Goal: Task Accomplishment & Management: Manage account settings

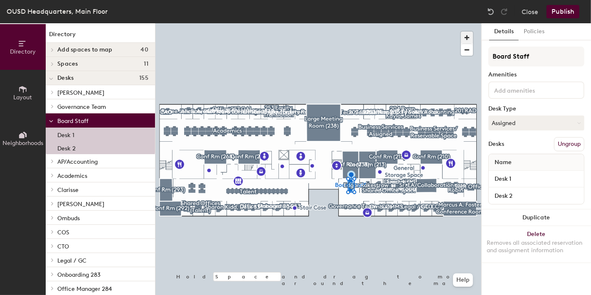
click at [467, 35] on span "button" at bounding box center [467, 38] width 12 height 12
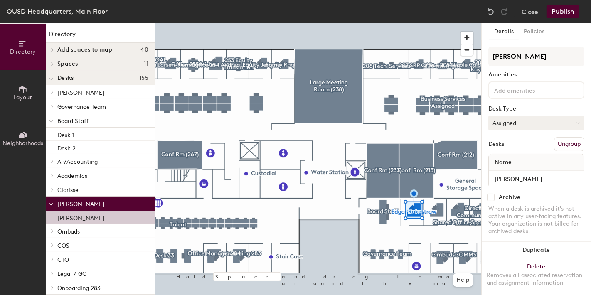
click at [528, 122] on div "Directory Layout Neighborhoods Directory Add spaces to map 40 Academics / Alici…" at bounding box center [295, 159] width 591 height 272
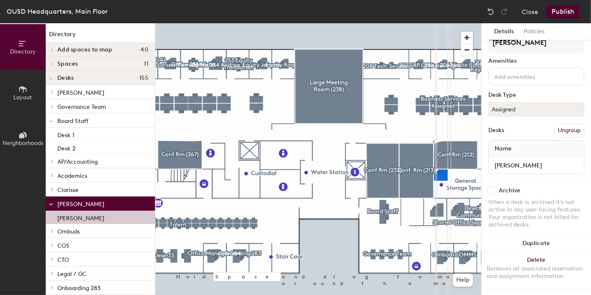
click at [506, 71] on input at bounding box center [529, 76] width 75 height 10
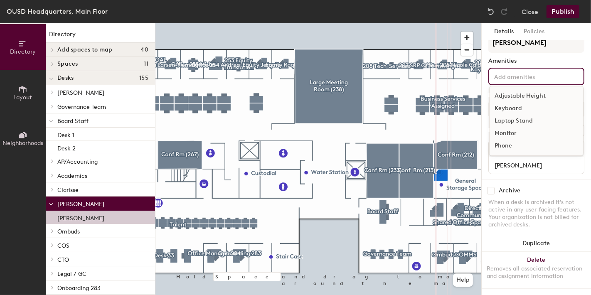
click at [539, 48] on div "Edgar Rakestraw Amenities Adjustable Height Keyboard Laptop Stand Monitor Phone…" at bounding box center [536, 106] width 96 height 146
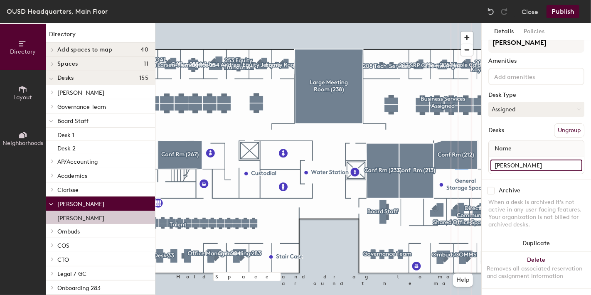
click at [569, 159] on input "[PERSON_NAME]" at bounding box center [536, 165] width 92 height 12
click at [550, 159] on input "[PERSON_NAME]" at bounding box center [536, 165] width 92 height 12
type input "[PERSON_NAME] 232"
click at [561, 11] on button "Publish" at bounding box center [562, 11] width 33 height 13
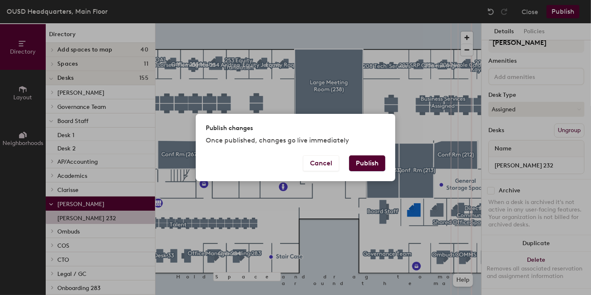
click at [364, 162] on button "Publish" at bounding box center [367, 163] width 36 height 16
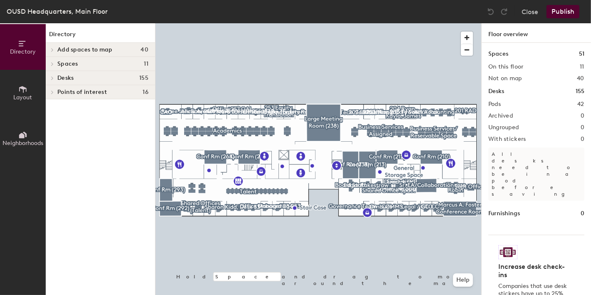
click at [397, 23] on div at bounding box center [318, 23] width 326 height 0
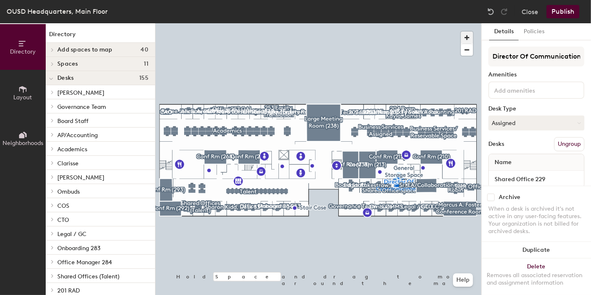
click at [466, 36] on span "button" at bounding box center [467, 38] width 12 height 12
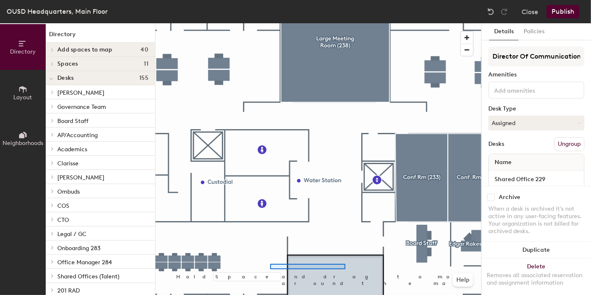
click at [247, 23] on div at bounding box center [318, 23] width 326 height 0
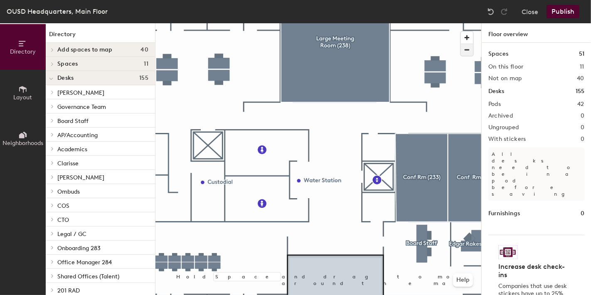
click at [470, 52] on span "button" at bounding box center [467, 50] width 12 height 12
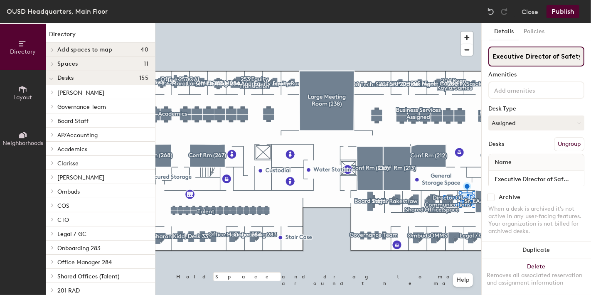
click at [539, 57] on input "Executive Director of Safety" at bounding box center [536, 57] width 96 height 20
click at [492, 54] on input "Executive Director of Safety" at bounding box center [536, 57] width 96 height 20
type input "228 Executive Director of Safety"
click at [564, 10] on button "Publish" at bounding box center [562, 11] width 33 height 13
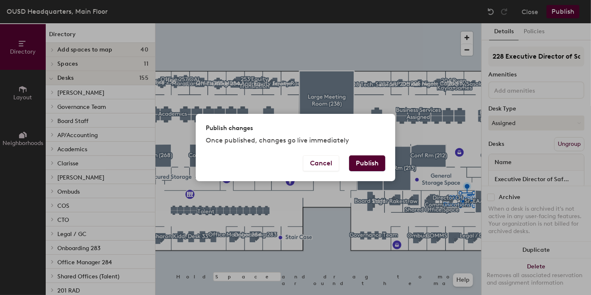
click at [363, 162] on button "Publish" at bounding box center [367, 163] width 36 height 16
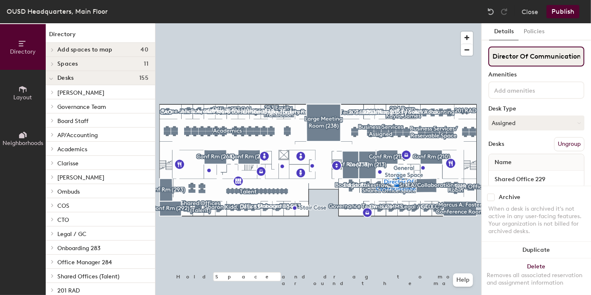
click at [491, 55] on input "Director Of Communications" at bounding box center [536, 57] width 96 height 20
click at [537, 59] on input "229 Director Of Communications" at bounding box center [536, 57] width 96 height 20
type input "229 Director Of Communications"
click at [562, 10] on button "Publish" at bounding box center [562, 11] width 33 height 13
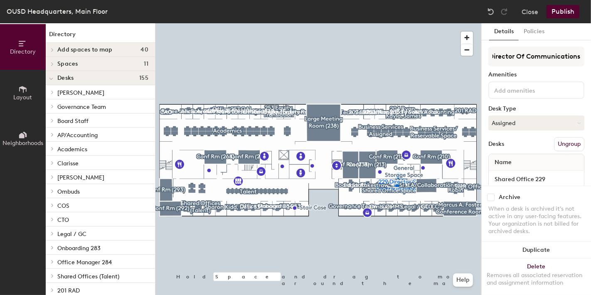
scroll to position [0, 0]
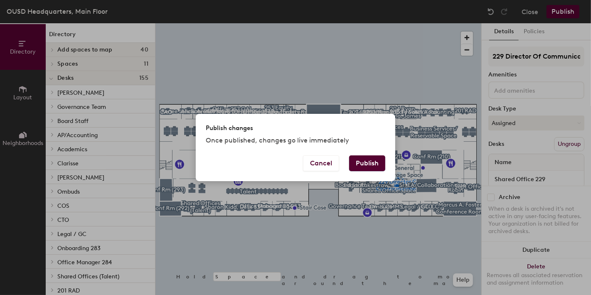
click at [358, 159] on button "Publish" at bounding box center [367, 163] width 36 height 16
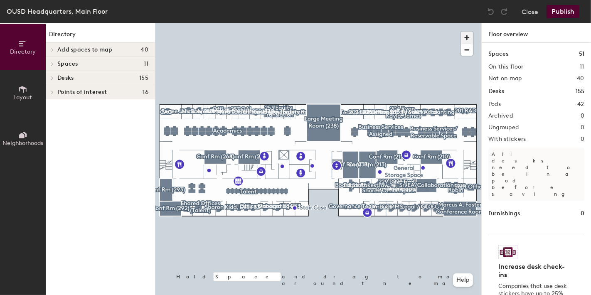
click at [467, 35] on span "button" at bounding box center [467, 38] width 12 height 12
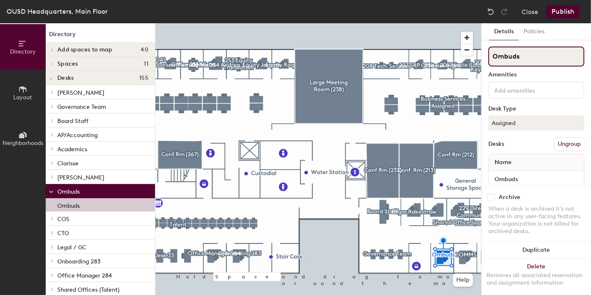
click at [491, 55] on input "Ombuds" at bounding box center [536, 57] width 96 height 20
type input "223 Ombuds"
click at [567, 12] on button "Publish" at bounding box center [562, 11] width 33 height 13
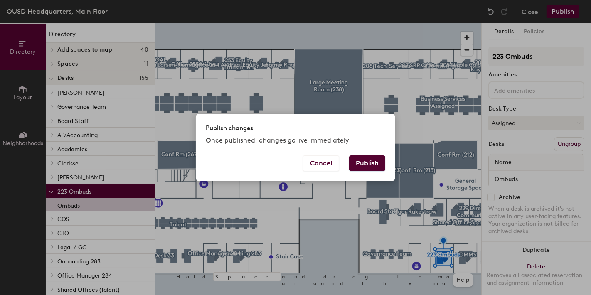
click at [368, 162] on button "Publish" at bounding box center [367, 163] width 36 height 16
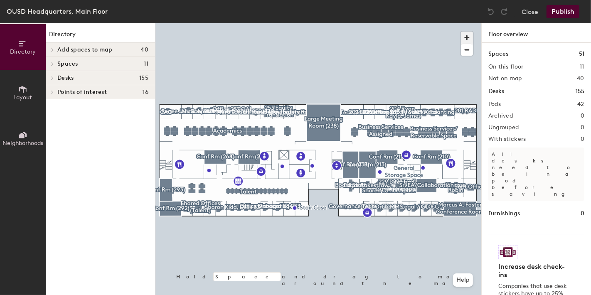
click at [471, 34] on span "button" at bounding box center [467, 38] width 12 height 12
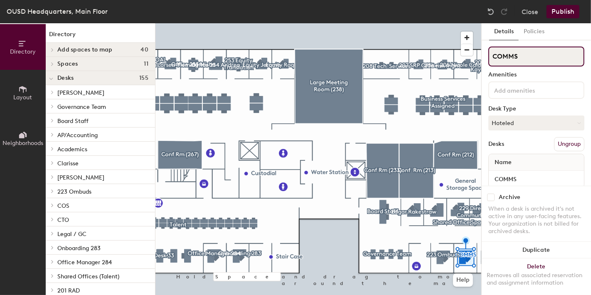
click at [493, 55] on input "COMMS" at bounding box center [536, 57] width 96 height 20
click at [538, 60] on input "222 COMMS" at bounding box center [536, 57] width 96 height 20
type input "222 COMMS Kyle Russ"
click at [564, 9] on button "Publish" at bounding box center [562, 11] width 33 height 13
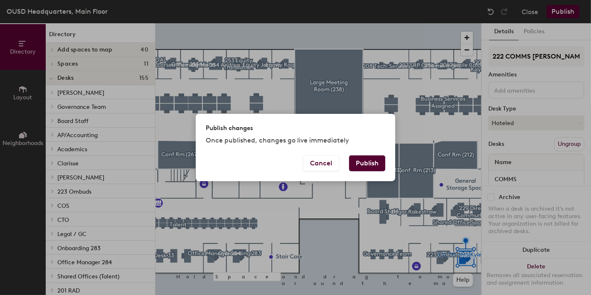
click at [366, 163] on button "Publish" at bounding box center [367, 163] width 36 height 16
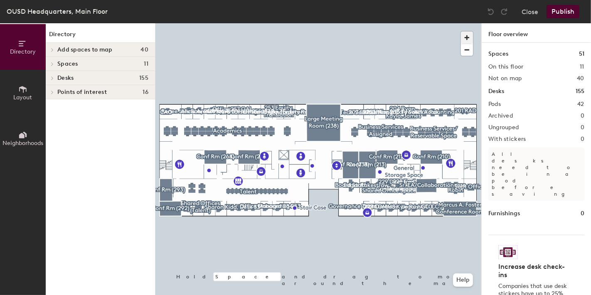
click at [466, 38] on span "button" at bounding box center [467, 38] width 12 height 12
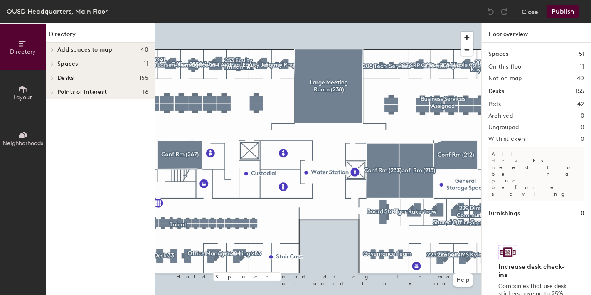
click at [419, 23] on div at bounding box center [318, 23] width 326 height 0
click at [429, 23] on div at bounding box center [318, 23] width 326 height 0
click at [466, 50] on span "button" at bounding box center [467, 50] width 12 height 12
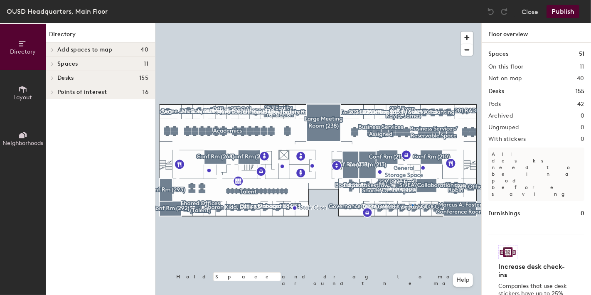
click at [412, 23] on div at bounding box center [318, 23] width 326 height 0
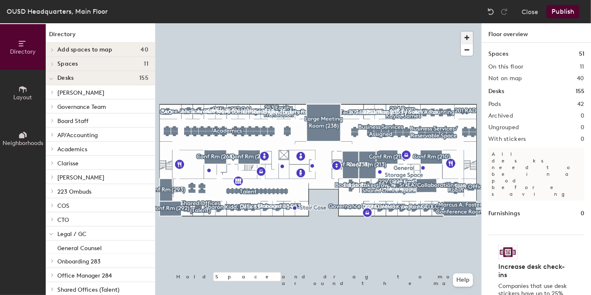
click at [465, 38] on span "button" at bounding box center [467, 38] width 12 height 12
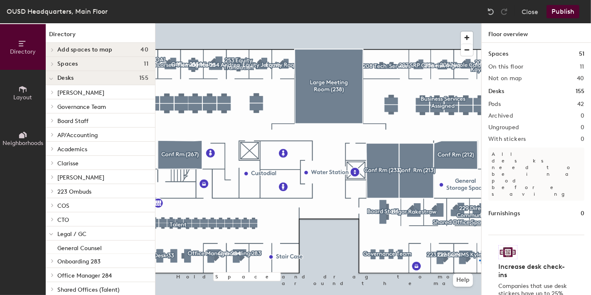
click at [479, 23] on div at bounding box center [318, 23] width 326 height 0
click at [419, 23] on div at bounding box center [318, 23] width 326 height 0
click at [466, 51] on span "button" at bounding box center [467, 50] width 12 height 12
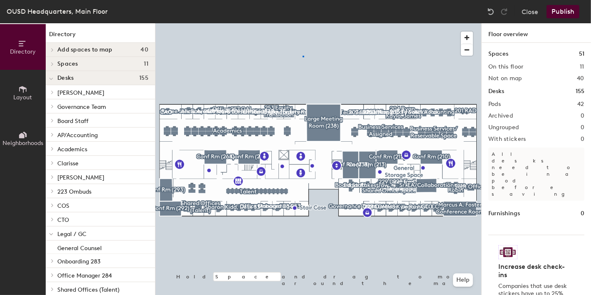
click at [303, 23] on div at bounding box center [318, 23] width 326 height 0
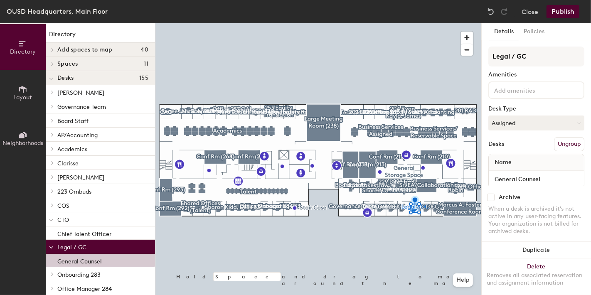
click at [405, 23] on div at bounding box center [318, 23] width 326 height 0
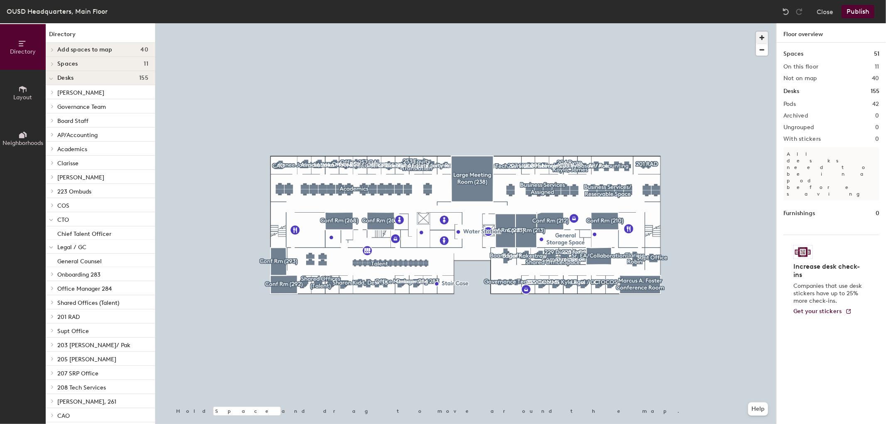
click at [590, 37] on span "button" at bounding box center [762, 38] width 12 height 12
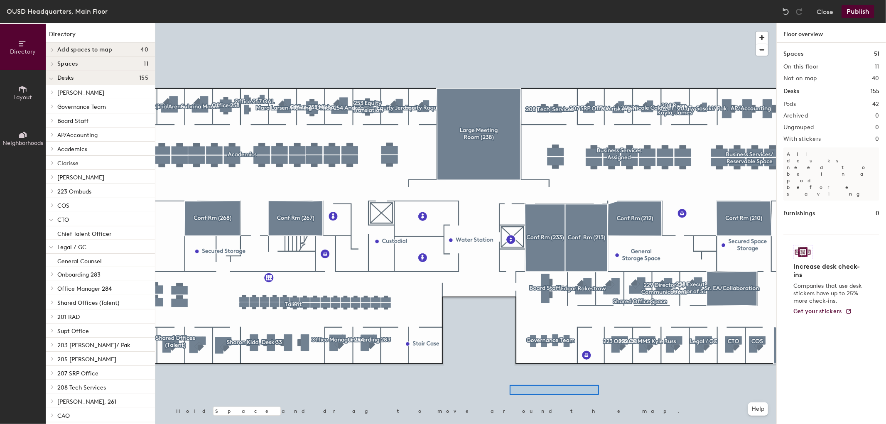
click at [510, 23] on div at bounding box center [465, 23] width 621 height 0
click at [501, 23] on div at bounding box center [465, 23] width 621 height 0
click at [422, 23] on div at bounding box center [465, 23] width 621 height 0
click at [590, 51] on span "button" at bounding box center [762, 50] width 12 height 12
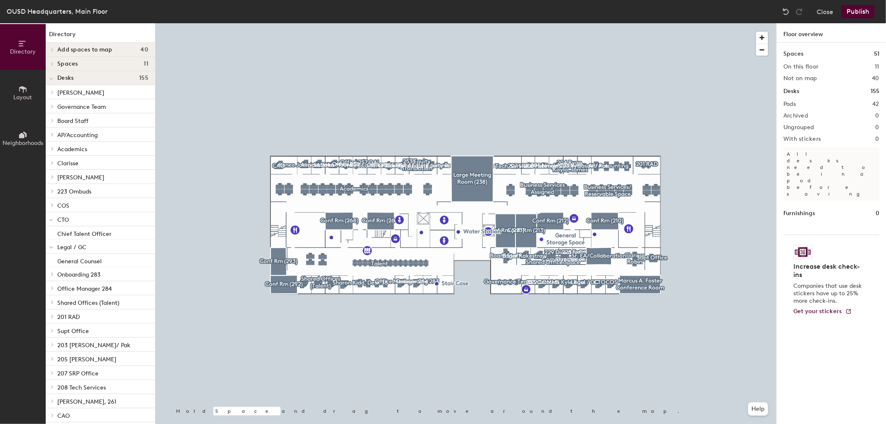
click at [590, 23] on div at bounding box center [465, 23] width 621 height 0
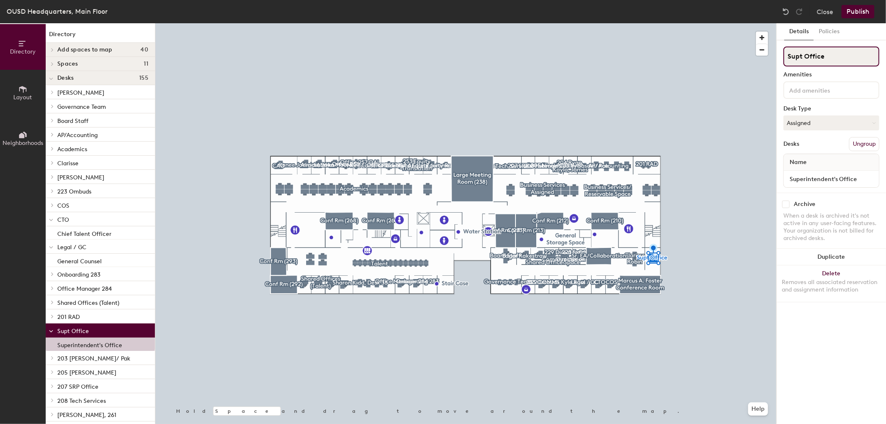
click at [590, 56] on input "Supt Office" at bounding box center [831, 57] width 96 height 20
type input "Supt Office 216"
click at [590, 11] on button "Publish" at bounding box center [857, 11] width 33 height 13
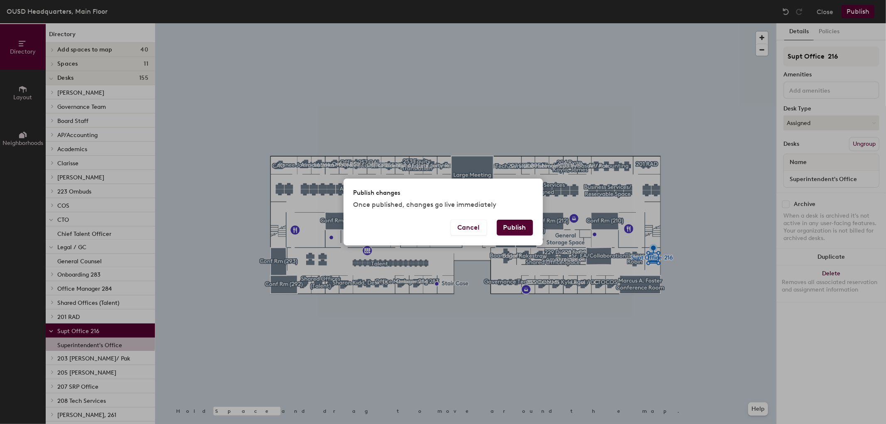
click at [516, 226] on button "Publish" at bounding box center [515, 228] width 36 height 16
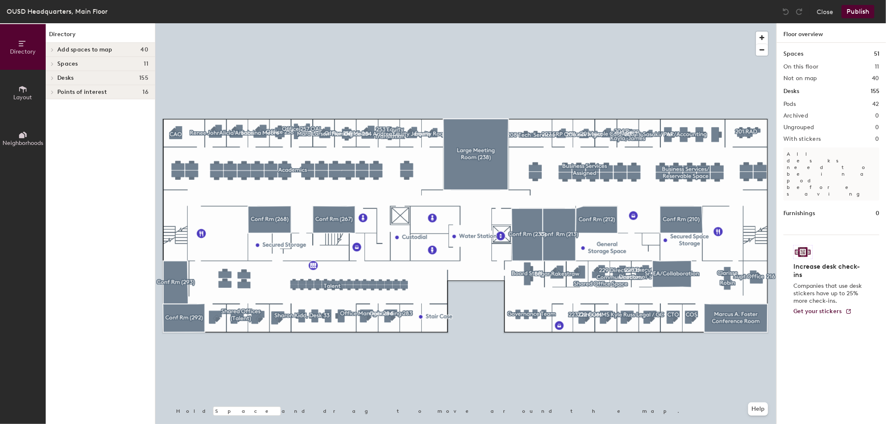
click at [692, 23] on div at bounding box center [465, 23] width 621 height 0
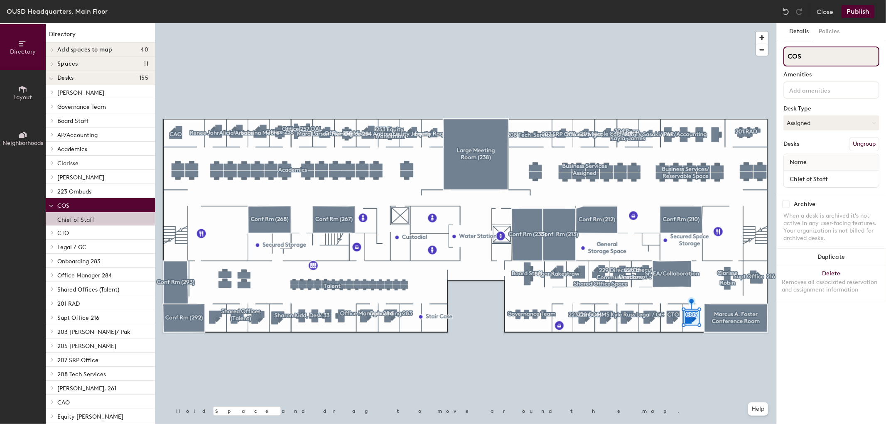
click at [786, 56] on input "COS" at bounding box center [831, 57] width 96 height 20
drag, startPoint x: 806, startPoint y: 56, endPoint x: 779, endPoint y: 57, distance: 27.4
click at [779, 57] on div "Details Policies COS Amenities Desk Type Assigned Desks Ungroup Name Chief of S…" at bounding box center [831, 223] width 109 height 401
type input "218"
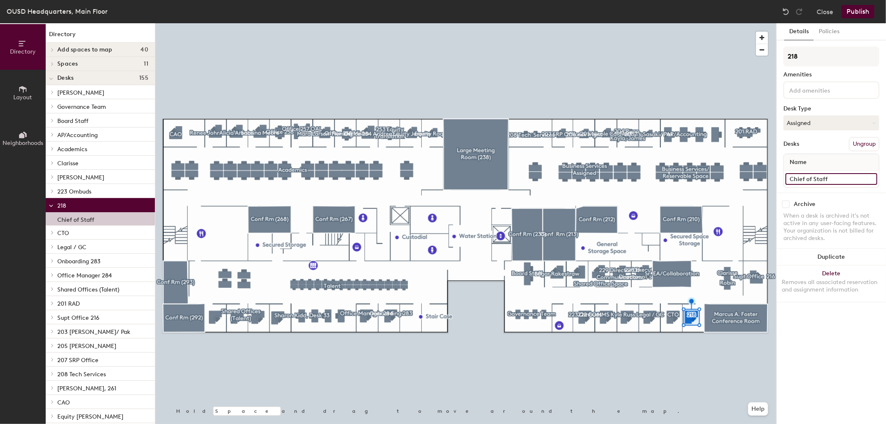
click at [873, 177] on input "Chief of Staff" at bounding box center [831, 179] width 92 height 12
click at [812, 59] on input "218" at bounding box center [831, 57] width 96 height 20
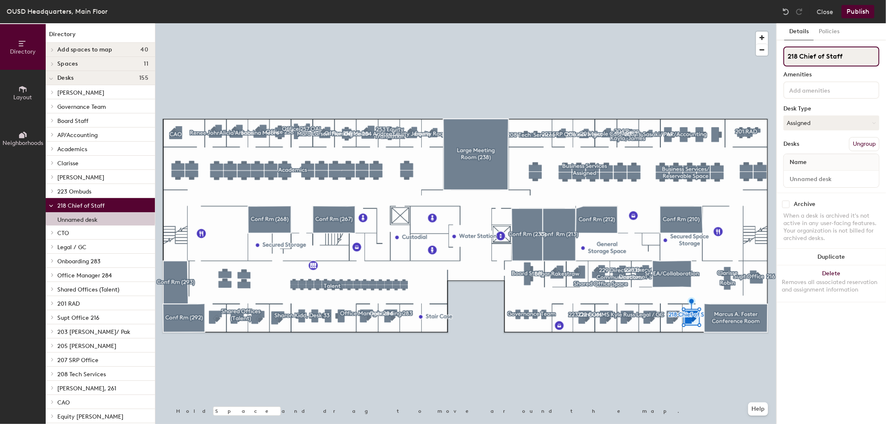
type input "218 Chief of Staff"
click at [858, 10] on button "Publish" at bounding box center [857, 11] width 33 height 13
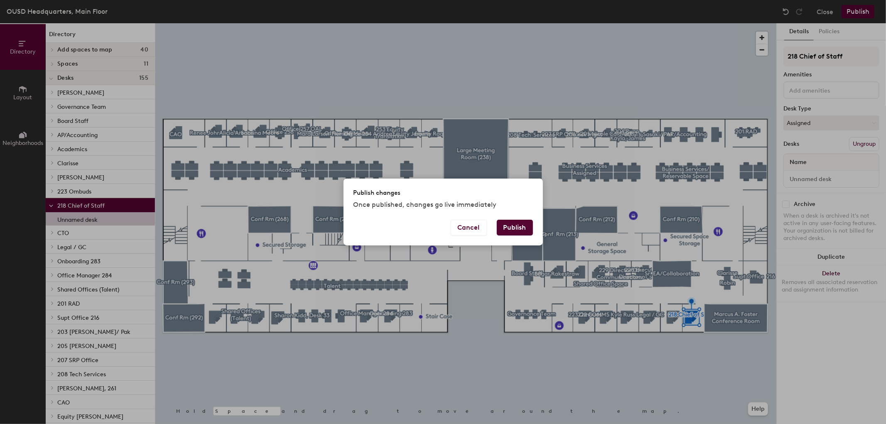
click at [519, 227] on button "Publish" at bounding box center [515, 228] width 36 height 16
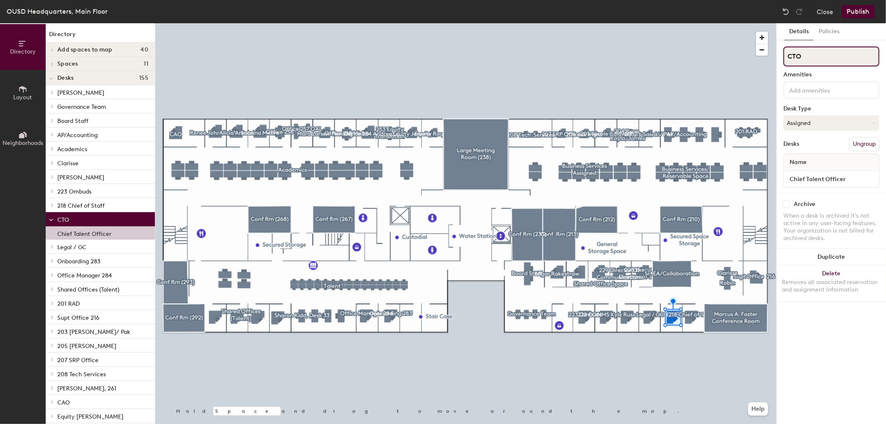
drag, startPoint x: 805, startPoint y: 57, endPoint x: 787, endPoint y: 56, distance: 17.9
click at [787, 56] on input "CTO" at bounding box center [831, 57] width 96 height 20
type input "219 Chief of Talent"
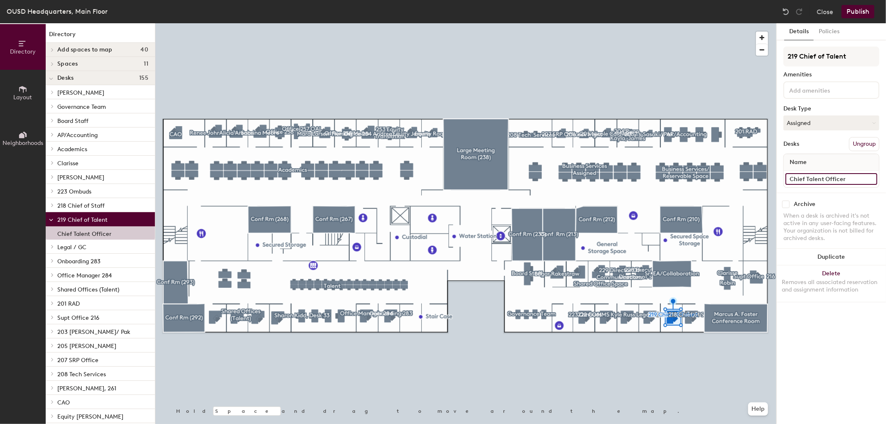
click at [849, 173] on input "Chief Talent Officer" at bounding box center [831, 179] width 92 height 12
click at [857, 10] on button "Publish" at bounding box center [857, 11] width 33 height 13
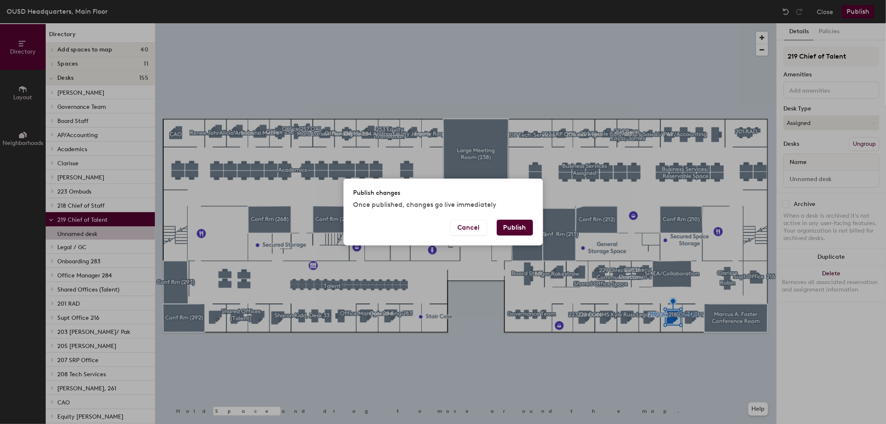
click at [511, 223] on button "Publish" at bounding box center [515, 228] width 36 height 16
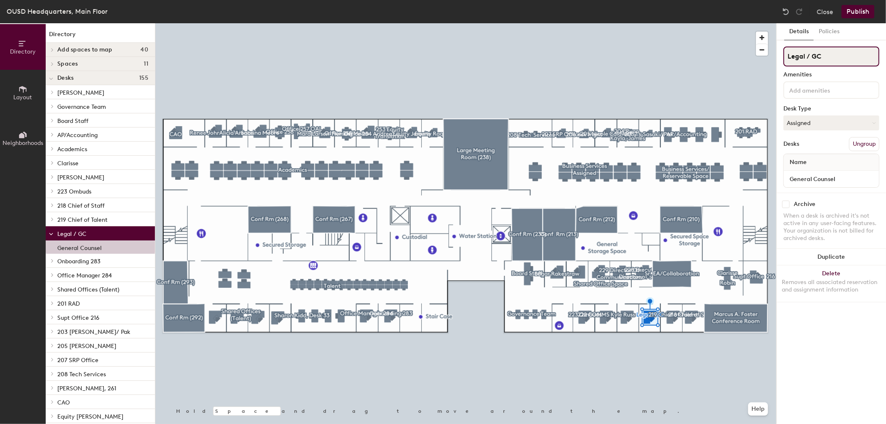
click at [787, 54] on input "Legal / GC" at bounding box center [831, 57] width 96 height 20
type input "220 Legal / GC"
click at [858, 12] on button "Publish" at bounding box center [857, 11] width 33 height 13
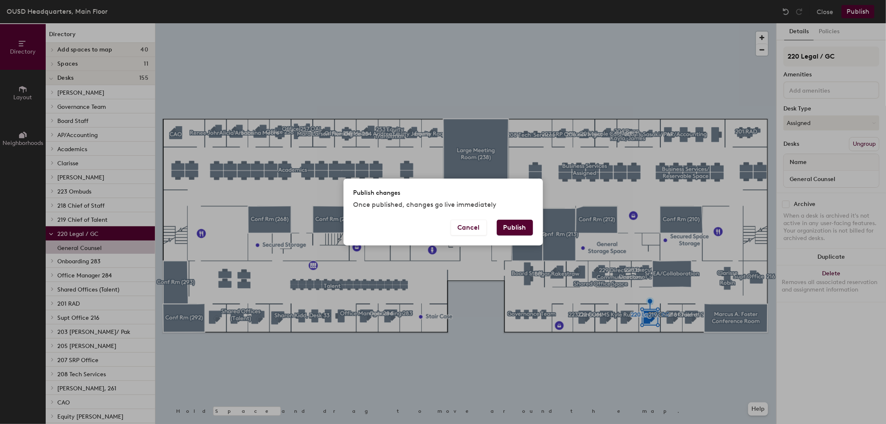
click at [518, 225] on button "Publish" at bounding box center [515, 228] width 36 height 16
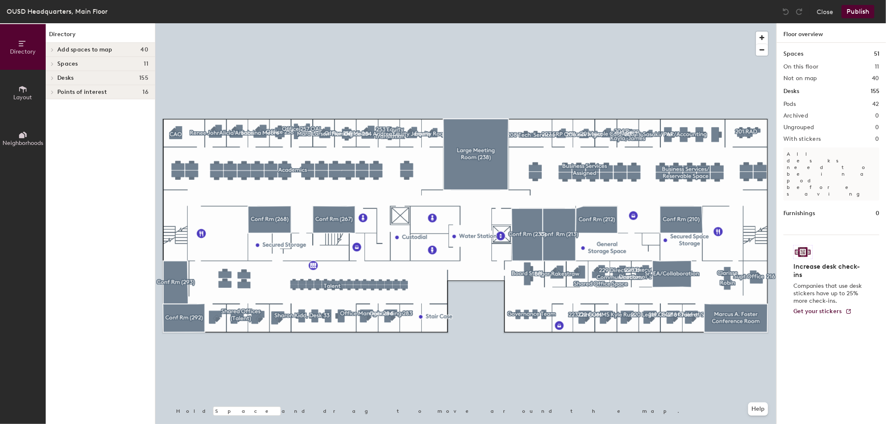
click at [601, 23] on div at bounding box center [465, 23] width 621 height 0
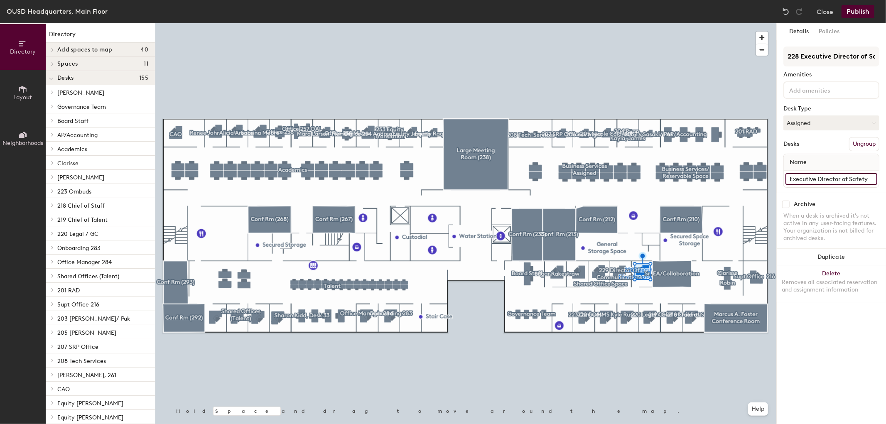
click at [872, 177] on input "Executive Director of Safety" at bounding box center [831, 179] width 92 height 12
type input "\"
click at [856, 10] on button "Publish" at bounding box center [857, 11] width 33 height 13
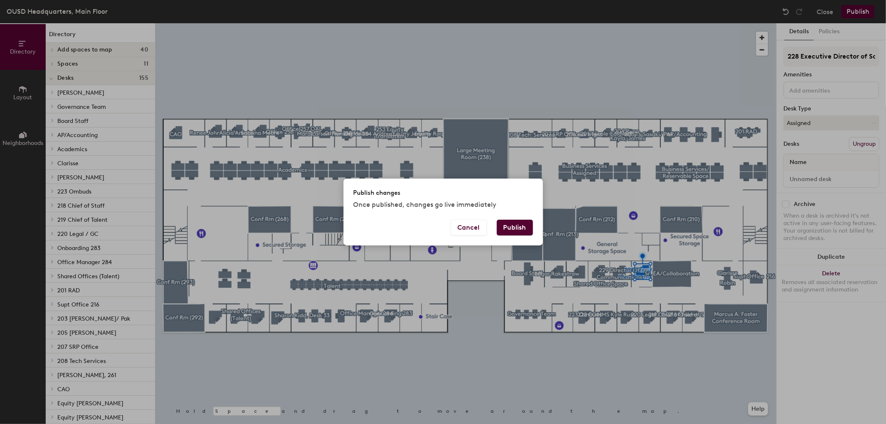
click at [522, 227] on button "Publish" at bounding box center [515, 228] width 36 height 16
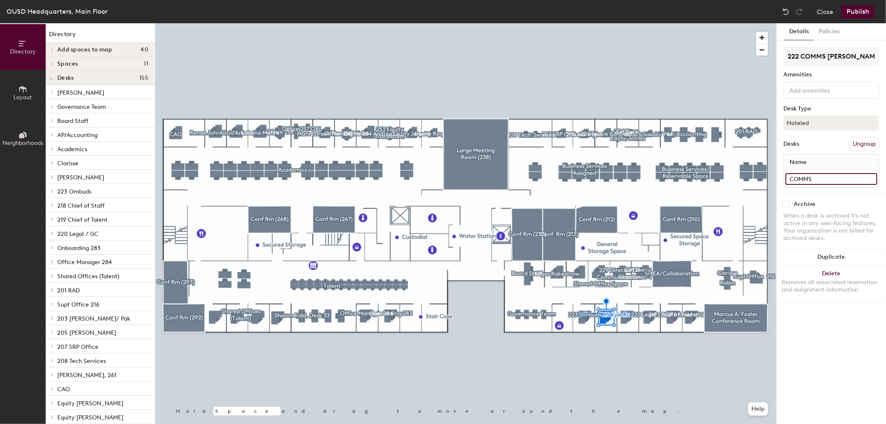
click at [871, 177] on input "COMMS" at bounding box center [831, 179] width 92 height 12
type input "\"
click at [858, 9] on button "Publish" at bounding box center [857, 11] width 33 height 13
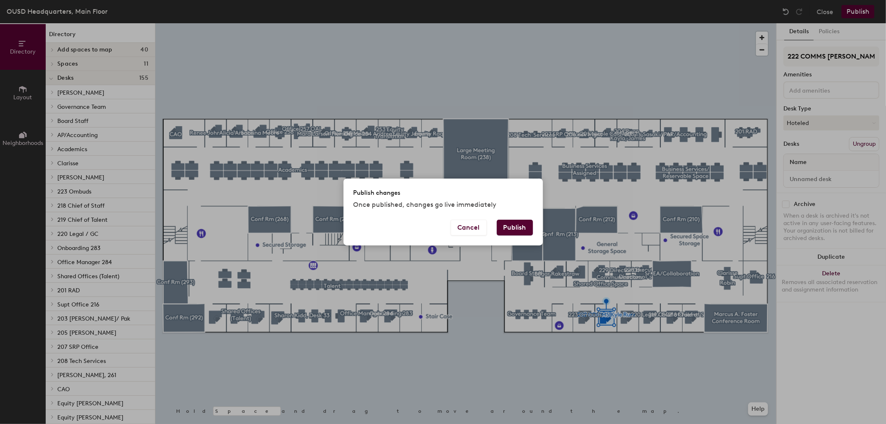
click at [511, 223] on button "Publish" at bounding box center [515, 228] width 36 height 16
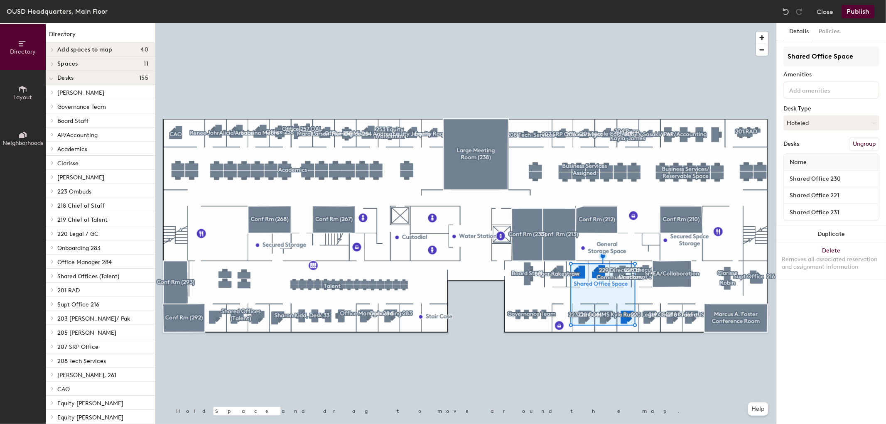
click at [647, 23] on div at bounding box center [465, 23] width 621 height 0
click at [869, 176] on input "Shared Office 230" at bounding box center [831, 179] width 92 height 12
click at [838, 210] on input "Shared Office 231" at bounding box center [831, 212] width 92 height 12
drag, startPoint x: 852, startPoint y: 55, endPoint x: 780, endPoint y: 55, distance: 72.7
click at [780, 55] on div "Details Policies Shared Office Space Amenities Desk Type Hoteled Desks Ungroup …" at bounding box center [831, 223] width 109 height 401
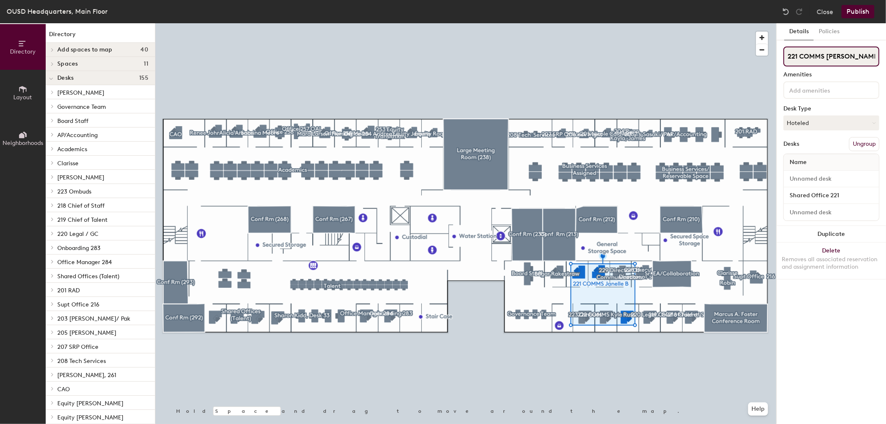
type input "221 COMMS [PERSON_NAME]"
click at [864, 10] on button "Publish" at bounding box center [857, 11] width 33 height 13
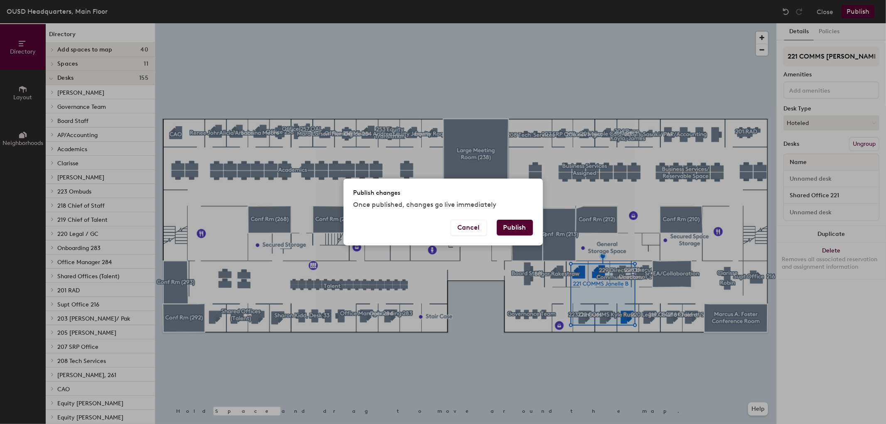
click at [516, 225] on button "Publish" at bounding box center [515, 228] width 36 height 16
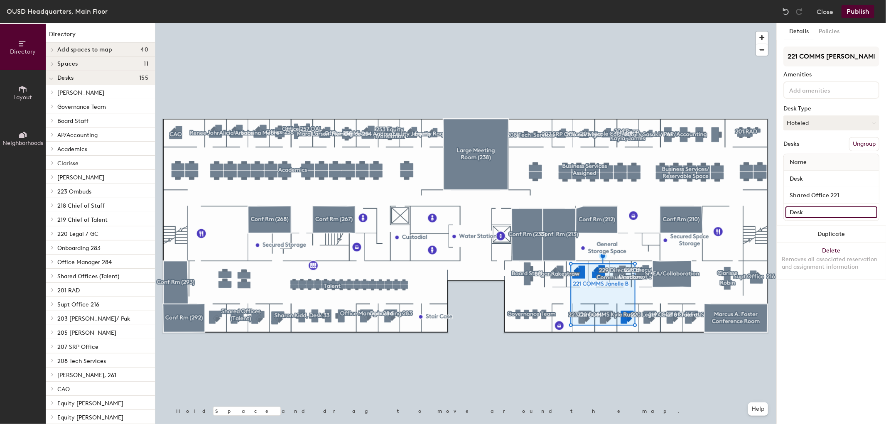
click at [871, 208] on input "Desk" at bounding box center [831, 212] width 92 height 12
click at [823, 173] on input "Desk" at bounding box center [831, 179] width 92 height 12
click at [823, 193] on input "Shared Office 221" at bounding box center [831, 196] width 92 height 12
click at [862, 10] on button "Publish" at bounding box center [857, 11] width 33 height 13
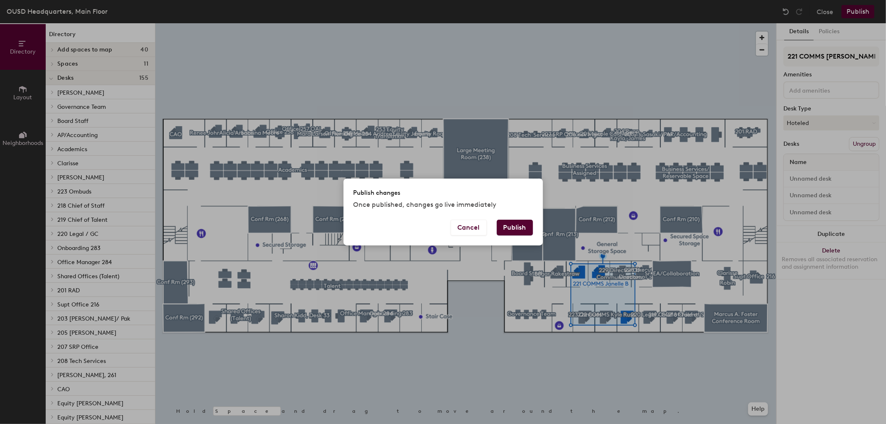
click at [505, 221] on button "Publish" at bounding box center [515, 228] width 36 height 16
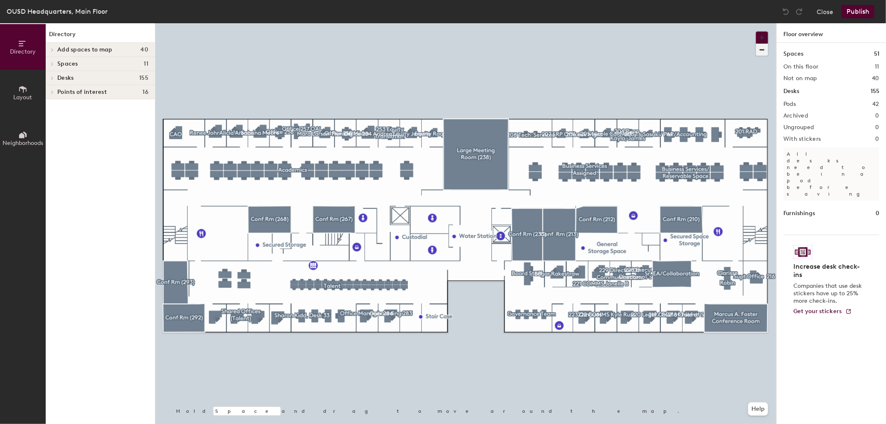
drag, startPoint x: 763, startPoint y: 36, endPoint x: 757, endPoint y: 50, distance: 15.7
click at [763, 35] on span "button" at bounding box center [762, 38] width 12 height 12
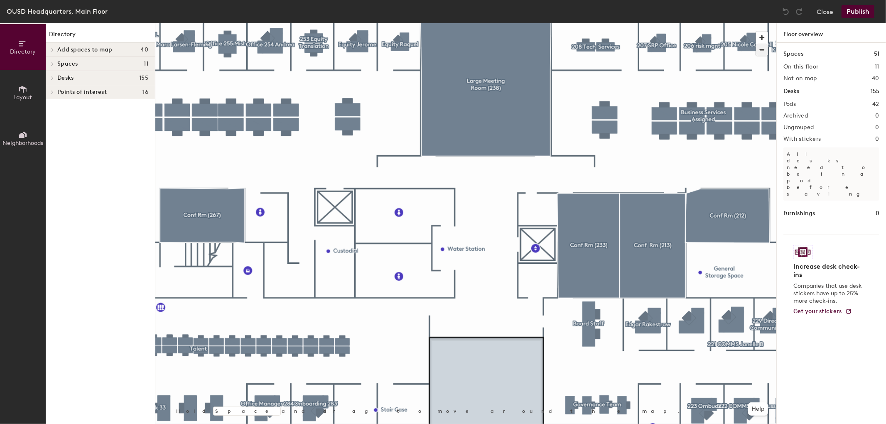
click at [754, 23] on div at bounding box center [465, 23] width 621 height 0
click at [730, 23] on div at bounding box center [465, 23] width 621 height 0
click at [860, 8] on button "Publish" at bounding box center [857, 11] width 33 height 13
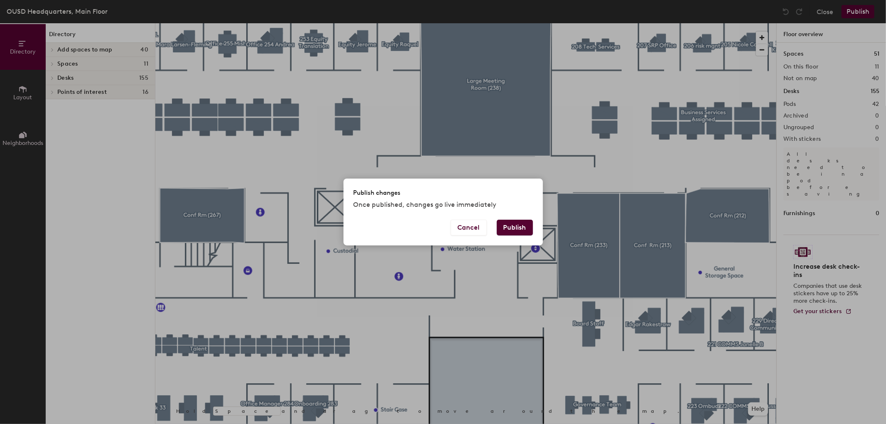
click at [509, 223] on button "Publish" at bounding box center [515, 228] width 36 height 16
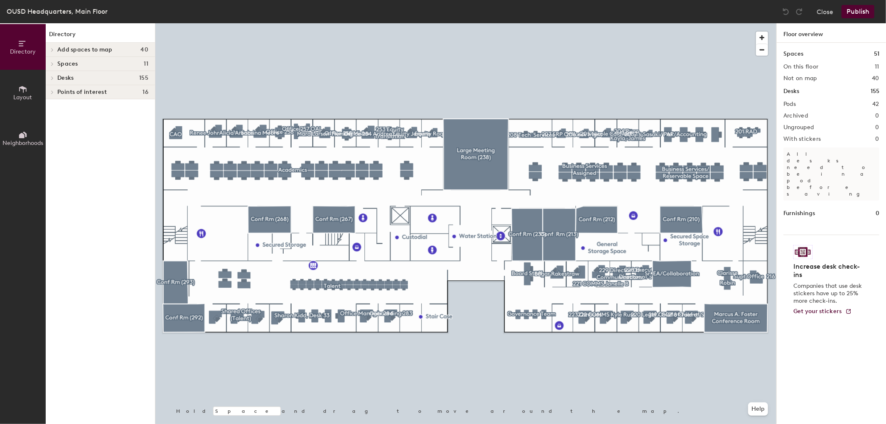
click at [608, 23] on div at bounding box center [465, 23] width 621 height 0
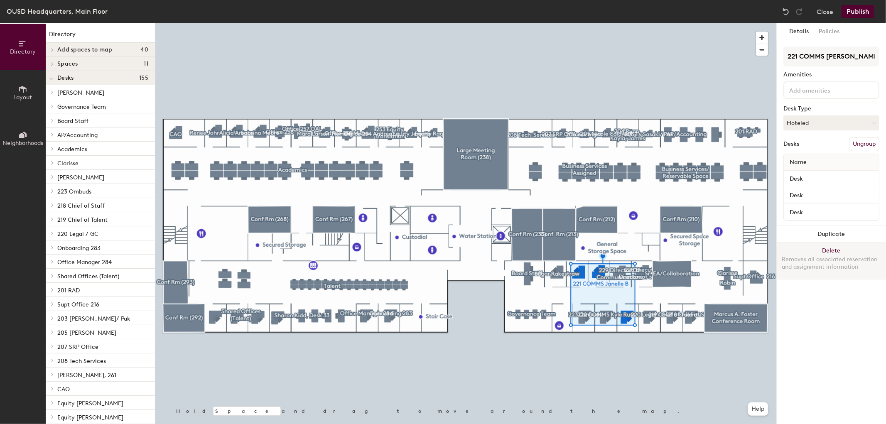
click at [843, 247] on button "Delete Removes all associated reservation and assignment information" at bounding box center [831, 261] width 109 height 37
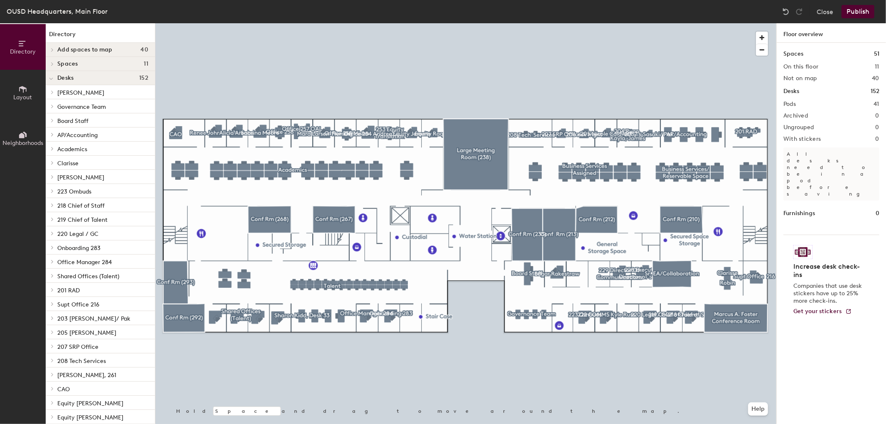
click at [865, 7] on button "Publish" at bounding box center [857, 11] width 33 height 13
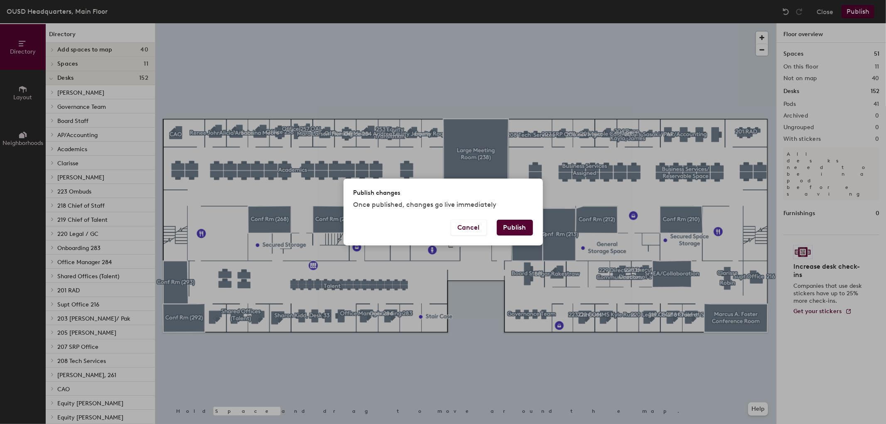
click at [512, 226] on button "Publish" at bounding box center [515, 228] width 36 height 16
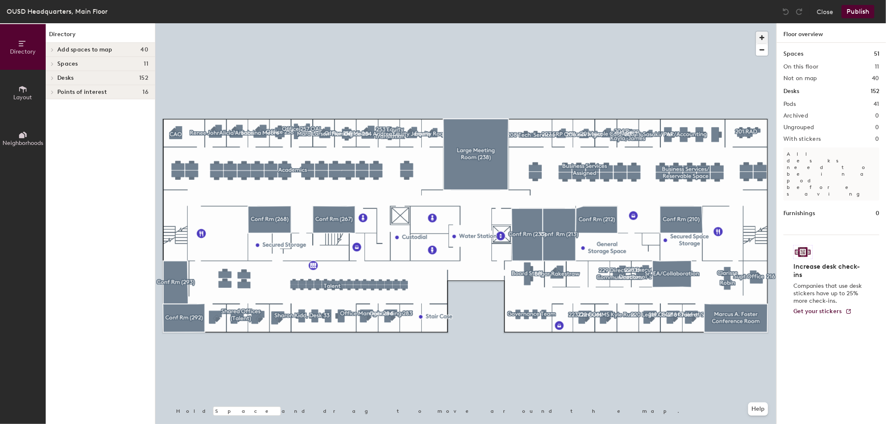
click at [763, 33] on span "button" at bounding box center [762, 38] width 12 height 12
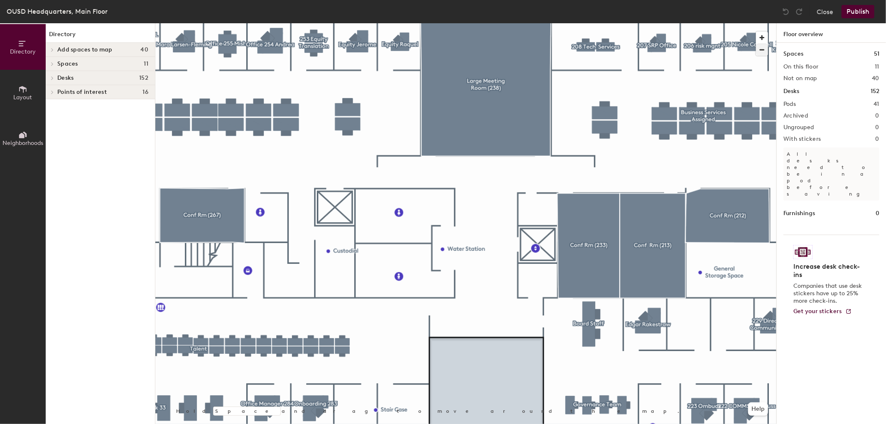
click at [647, 23] on div at bounding box center [465, 23] width 621 height 0
